Goal: Task Accomplishment & Management: Use online tool/utility

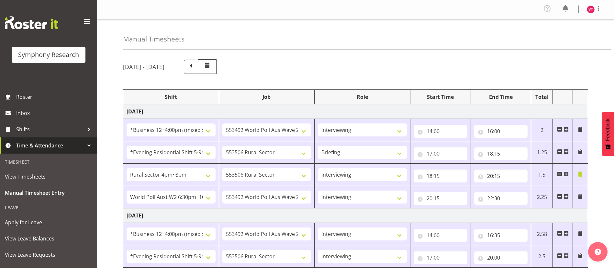
select select "81741"
select select "10499"
select select "47"
select select "48116"
select select "10587"
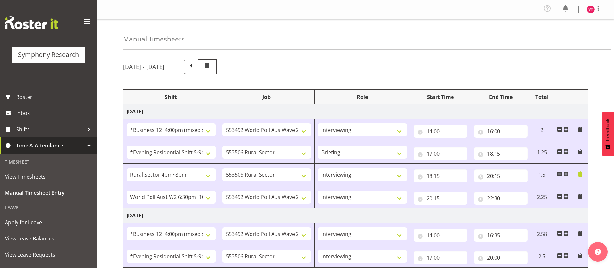
select select "81298"
select select "10587"
select select "47"
select select "56692"
select select "10499"
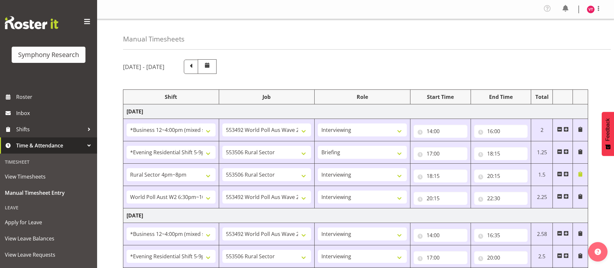
select select "47"
select select "81741"
select select "10499"
select select "47"
select select "48116"
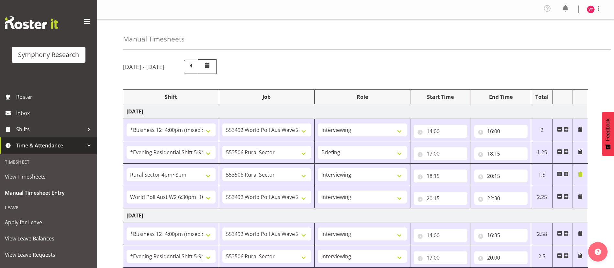
select select "10587"
select select "47"
select select "56692"
select select "10499"
select select "47"
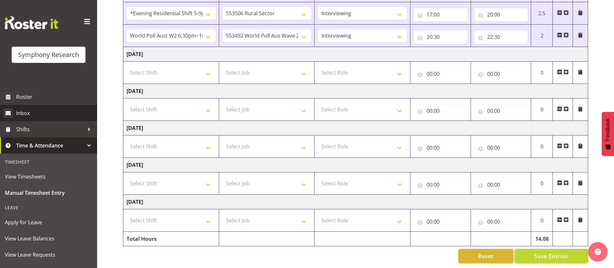
scroll to position [250, 0]
click at [192, 66] on select "Select Shift !!Weekend Residential (Roster IT Shift Label) *Business 9/10am ~ 4…" at bounding box center [171, 72] width 89 height 13
select select "81741"
click at [127, 66] on select "Select Shift !!Weekend Residential (Roster IT Shift Label) *Business 9/10am ~ 4…" at bounding box center [171, 72] width 89 height 13
click at [267, 67] on select "Select Job 550060 IF Admin 553492 World Poll Aus Wave 2 Main 2025 553493 World …" at bounding box center [266, 72] width 89 height 13
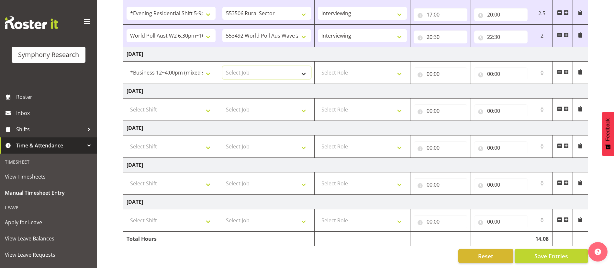
select select "10499"
click at [222, 66] on select "Select Job 550060 IF Admin 553492 World Poll Aus Wave 2 Main 2025 553493 World …" at bounding box center [266, 72] width 89 height 13
click at [393, 66] on select "Select Role Briefing Interviewing" at bounding box center [362, 72] width 89 height 13
select select "47"
click at [318, 66] on select "Select Role Briefing Interviewing" at bounding box center [362, 72] width 89 height 13
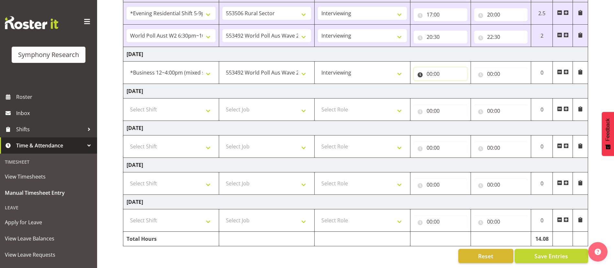
click at [452, 67] on input "00:00" at bounding box center [441, 73] width 54 height 13
click at [456, 85] on select "00 01 02 03 04 05 06 07 08 09 10 11 12 13 14 15 16 17 18 19 20 21 22 23" at bounding box center [457, 90] width 15 height 13
select select "14"
click at [450, 84] on select "00 01 02 03 04 05 06 07 08 09 10 11 12 13 14 15 16 17 18 19 20 21 22 23" at bounding box center [457, 90] width 15 height 13
type input "14:00"
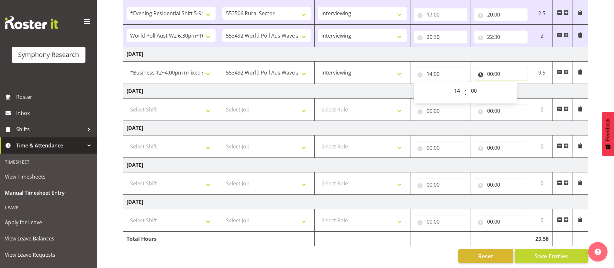
click at [499, 67] on input "00:00" at bounding box center [501, 73] width 54 height 13
click at [516, 84] on select "00 01 02 03 04 05 06 07 08 09 10 11 12 13 14 15 16 17 18 19 20 21 22 23" at bounding box center [518, 90] width 15 height 13
select select "16"
click at [511, 84] on select "00 01 02 03 04 05 06 07 08 09 10 11 12 13 14 15 16 17 18 19 20 21 22 23" at bounding box center [518, 90] width 15 height 13
type input "16:00"
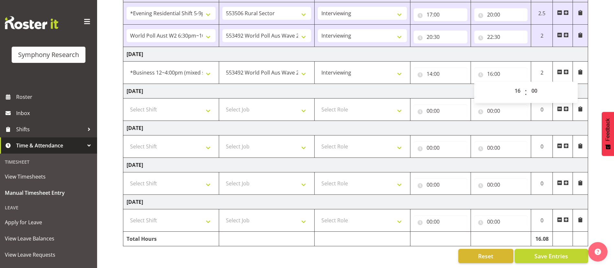
click at [427, 84] on td "[DATE]" at bounding box center [355, 91] width 465 height 15
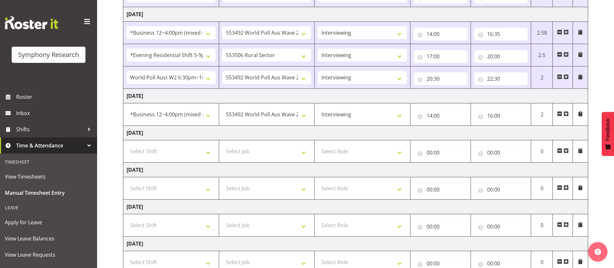
scroll to position [193, 0]
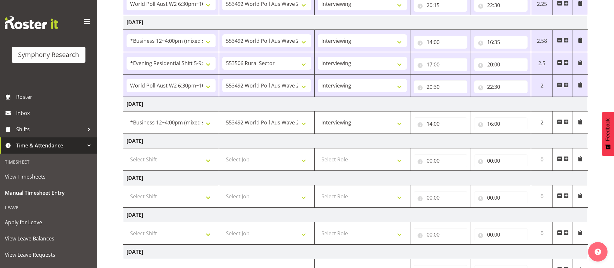
click at [583, 61] on span at bounding box center [580, 62] width 5 height 5
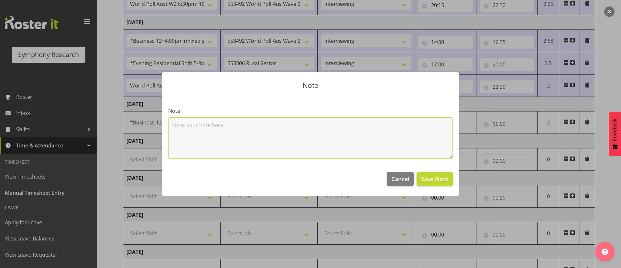
click at [343, 137] on textarea at bounding box center [310, 137] width 285 height 41
type textarea "3hours"
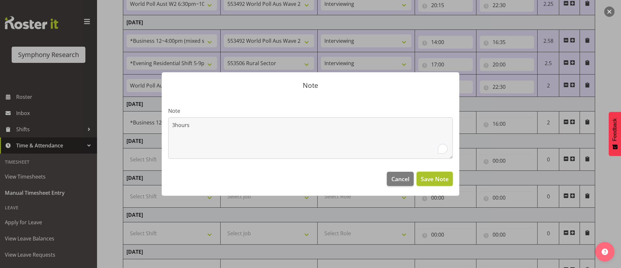
click at [429, 176] on span "Save Note" at bounding box center [435, 178] width 28 height 8
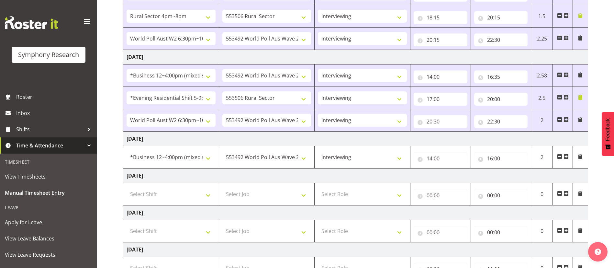
scroll to position [160, 0]
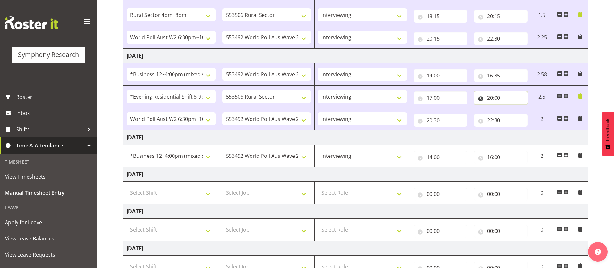
click at [496, 95] on input "20:00" at bounding box center [501, 97] width 54 height 13
click at [535, 115] on select "00 01 02 03 04 05 06 07 08 09 10 11 12 13 14 15 16 17 18 19 20 21 22 23 24 25 2…" at bounding box center [535, 114] width 15 height 13
select select "30"
click at [528, 108] on select "00 01 02 03 04 05 06 07 08 09 10 11 12 13 14 15 16 17 18 19 20 21 22 23 24 25 2…" at bounding box center [535, 114] width 15 height 13
type input "20:30"
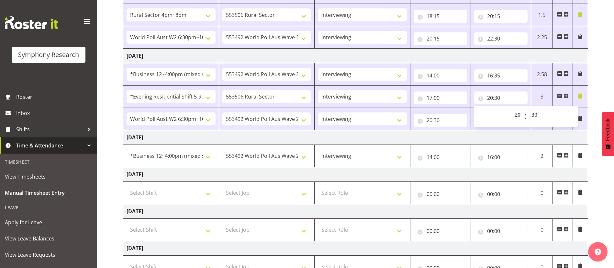
click at [597, 100] on div "[DATE] - [DATE] Shift Job Role Start Time End Time Total [DATE] !!Weekend Resid…" at bounding box center [368, 123] width 491 height 456
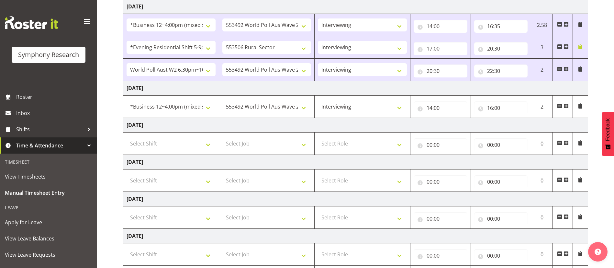
scroll to position [250, 0]
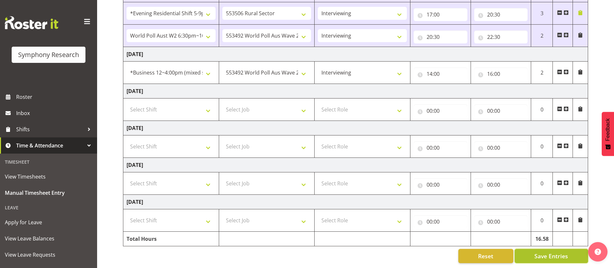
click at [532, 248] on button "Save Entries" at bounding box center [550, 255] width 73 height 14
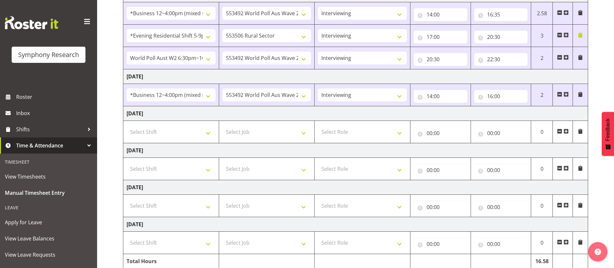
scroll to position [221, 0]
